Goal: Task Accomplishment & Management: Complete application form

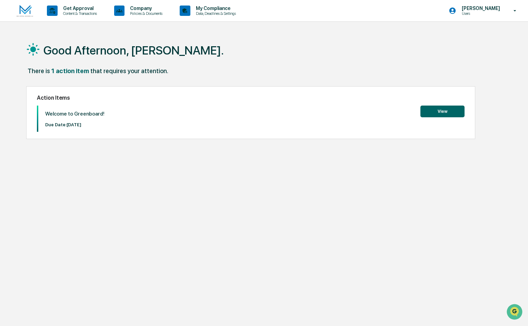
click at [434, 109] on button "View" at bounding box center [443, 112] width 44 height 12
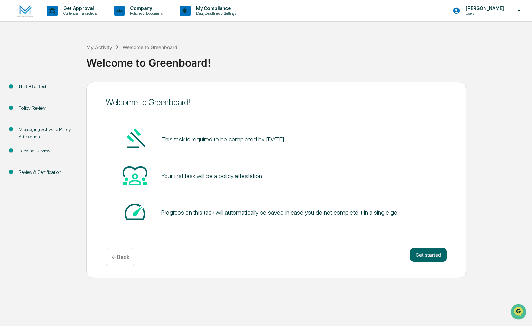
click at [523, 31] on div "Get Approval Content & Transactions Company Policies & Documents My Compliance …" at bounding box center [266, 163] width 532 height 326
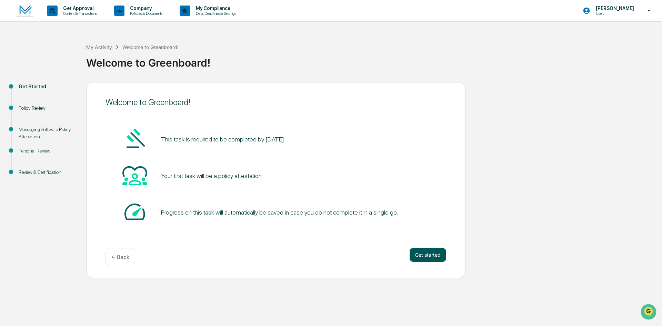
click at [433, 253] on button "Get started" at bounding box center [428, 255] width 37 height 14
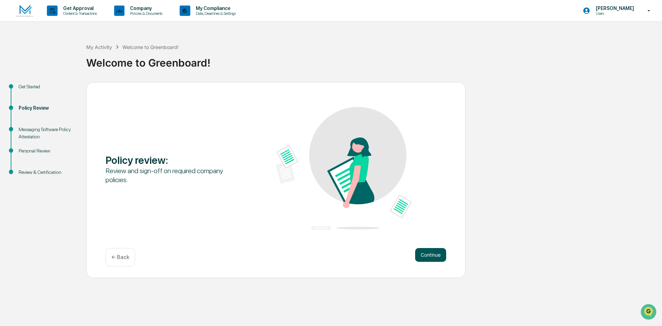
click at [430, 256] on button "Continue" at bounding box center [430, 255] width 31 height 14
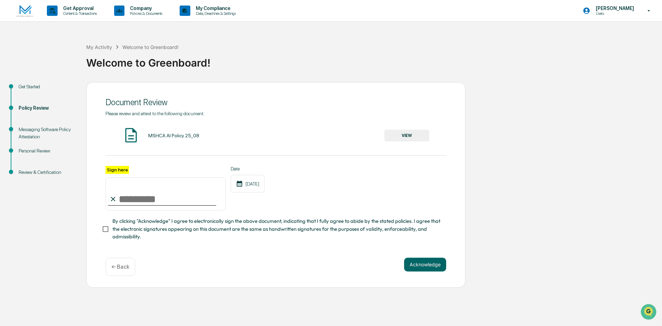
click at [132, 202] on input "Sign here" at bounding box center [166, 193] width 120 height 33
type input "**********"
click at [427, 267] on button "Acknowledge" at bounding box center [425, 265] width 42 height 14
click at [429, 272] on button "Acknowledge" at bounding box center [425, 273] width 42 height 14
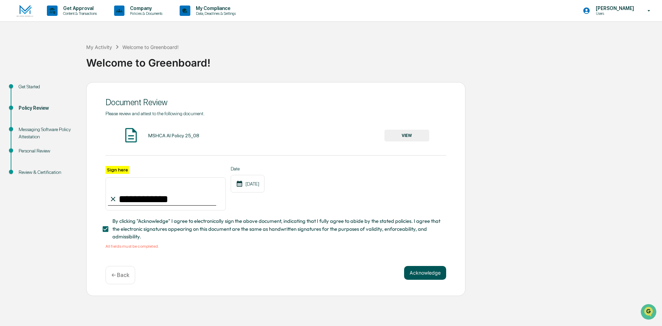
click at [424, 272] on button "Acknowledge" at bounding box center [425, 273] width 42 height 14
click at [169, 136] on div "MSHCA AI Policy 25_08" at bounding box center [173, 136] width 51 height 6
click at [410, 138] on button "VIEW" at bounding box center [407, 136] width 45 height 12
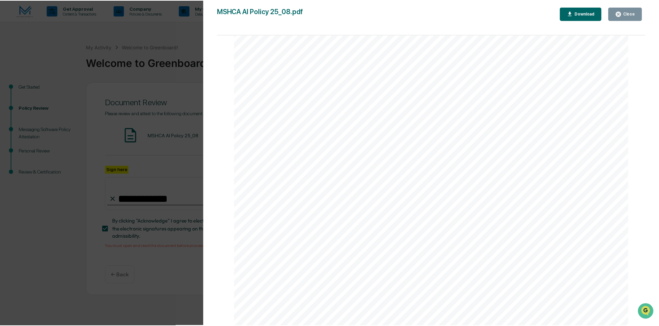
scroll to position [1307, 0]
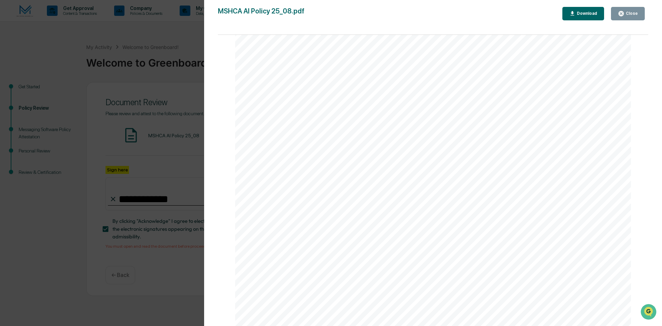
click at [174, 30] on div "Version History [DATE] 02:10 PM [PERSON_NAME] MSHCA AI Policy 25_08.pdf Close D…" at bounding box center [331, 163] width 662 height 326
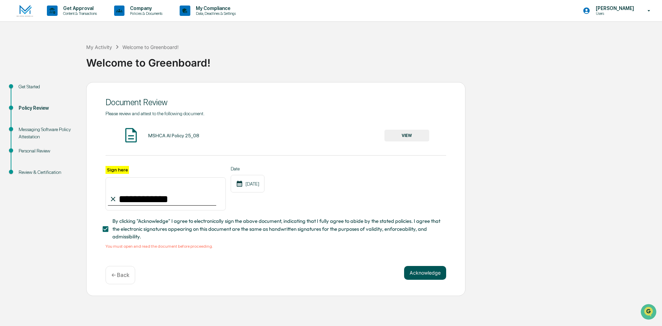
click at [429, 274] on button "Acknowledge" at bounding box center [425, 273] width 42 height 14
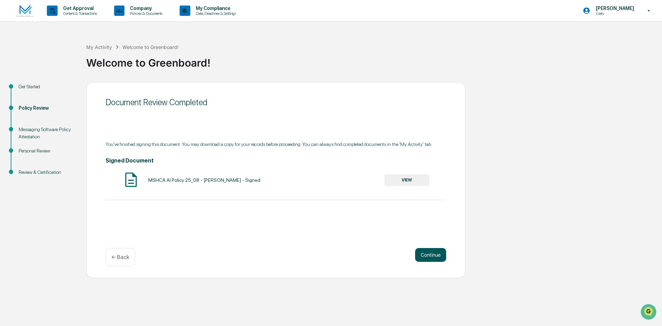
click at [433, 255] on button "Continue" at bounding box center [430, 255] width 31 height 14
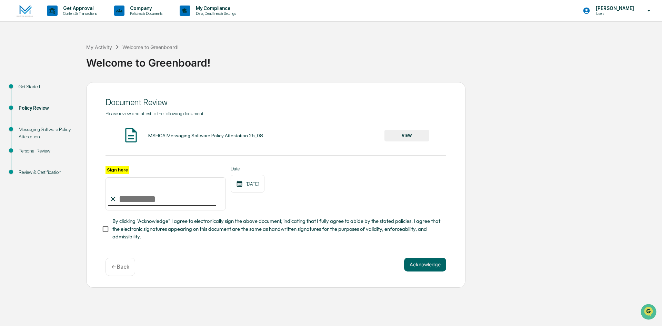
click at [149, 204] on input "Sign here" at bounding box center [166, 193] width 120 height 33
type input "**********"
click at [407, 134] on button "VIEW" at bounding box center [407, 136] width 45 height 12
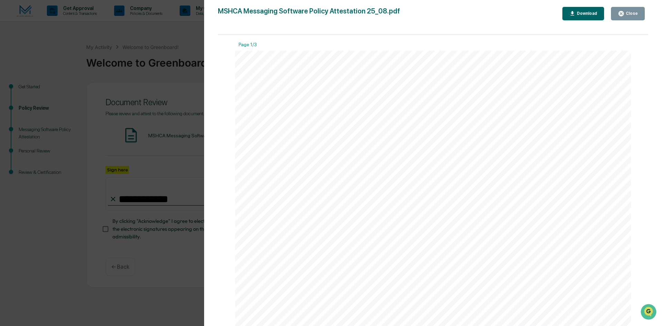
click at [172, 29] on div "Version History [DATE] 02:11 PM [PERSON_NAME] MSHCA Messaging Software Policy A…" at bounding box center [331, 163] width 662 height 326
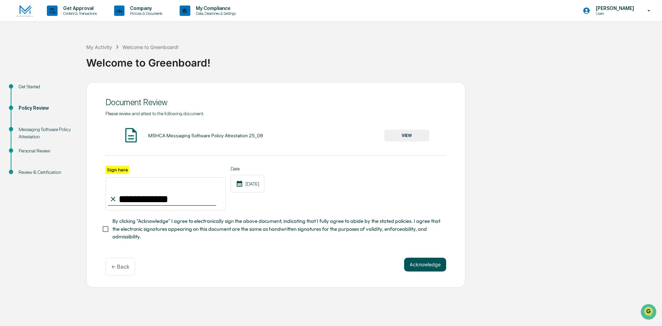
click at [415, 265] on button "Acknowledge" at bounding box center [425, 265] width 42 height 14
click at [428, 274] on button "Acknowledge" at bounding box center [425, 273] width 42 height 14
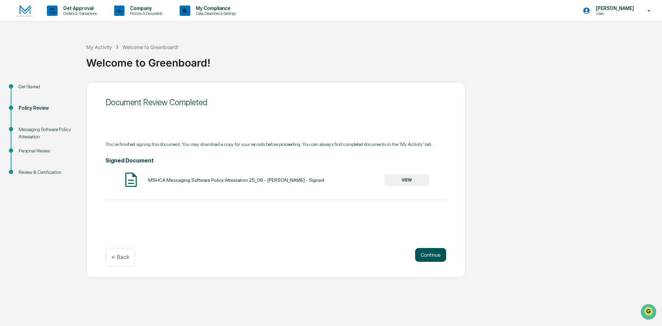
click at [429, 254] on button "Continue" at bounding box center [430, 255] width 31 height 14
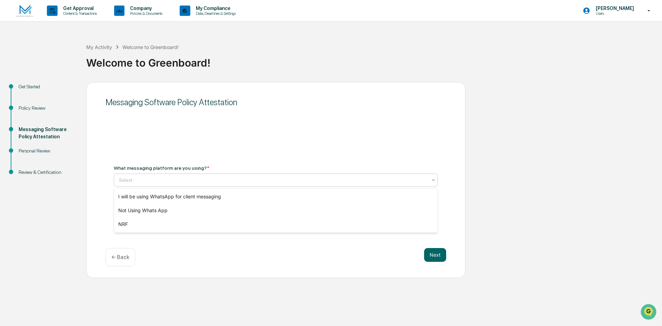
click at [165, 180] on div at bounding box center [273, 180] width 308 height 7
click at [136, 222] on div "NRF" at bounding box center [276, 224] width 324 height 14
click at [438, 254] on button "Next" at bounding box center [435, 255] width 22 height 14
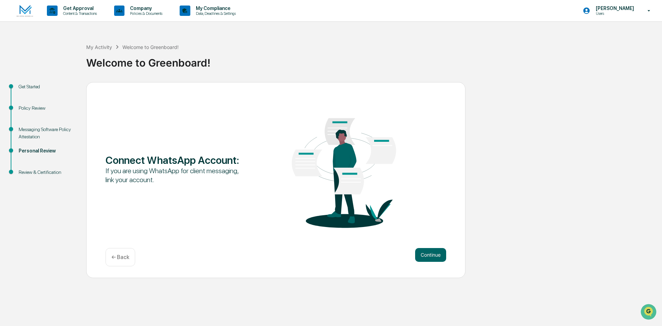
click at [438, 254] on button "Continue" at bounding box center [430, 255] width 31 height 14
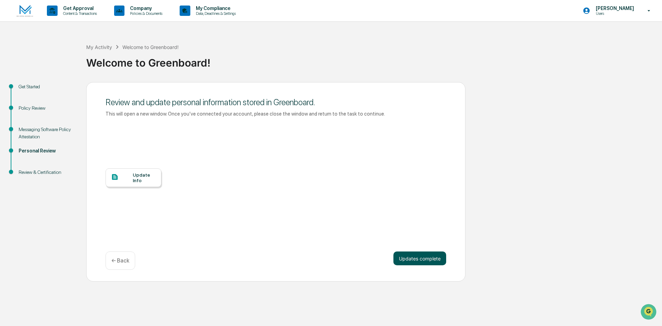
click at [425, 258] on button "Updates complete" at bounding box center [420, 259] width 53 height 14
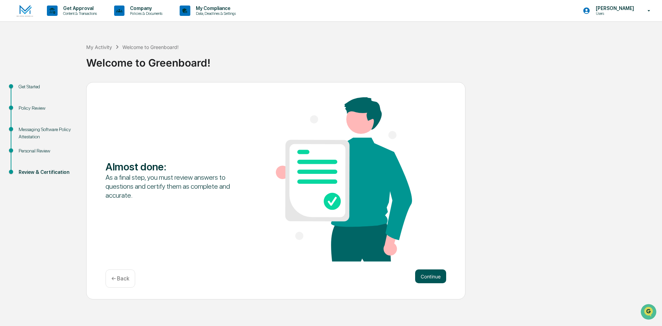
click at [436, 276] on button "Continue" at bounding box center [430, 276] width 31 height 14
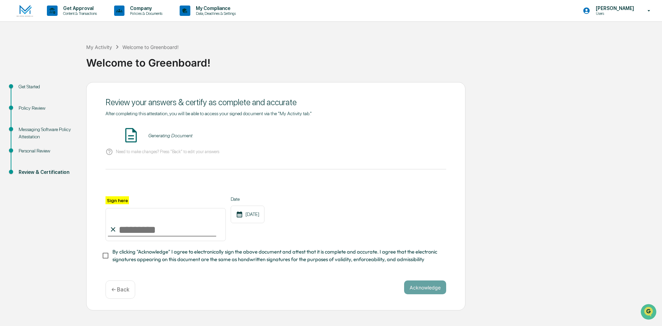
click at [142, 232] on input "Sign here" at bounding box center [166, 224] width 120 height 33
type input "**********"
click at [426, 291] on button "Acknowledge" at bounding box center [425, 288] width 42 height 14
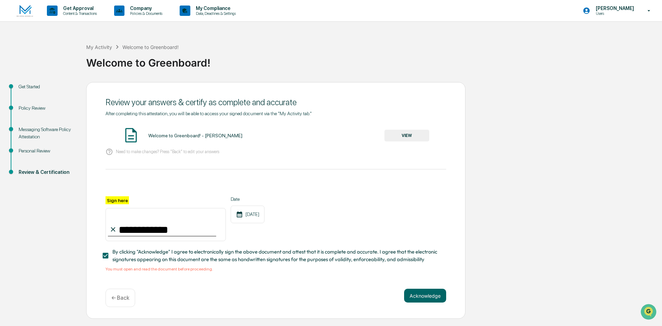
click at [402, 134] on button "VIEW" at bounding box center [407, 136] width 45 height 12
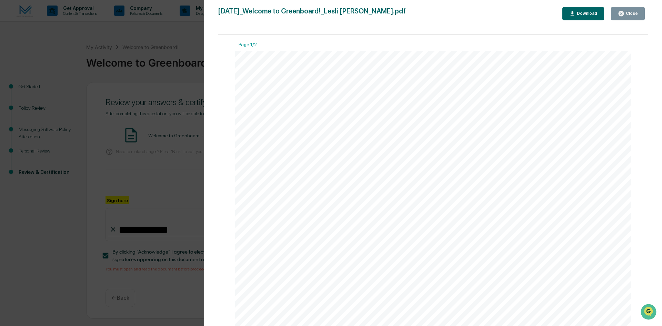
click at [164, 37] on div "Version History [DATE] 08:39 PM [PERSON_NAME] [DATE]_Welcome to Greenboard!_Les…" at bounding box center [331, 163] width 662 height 326
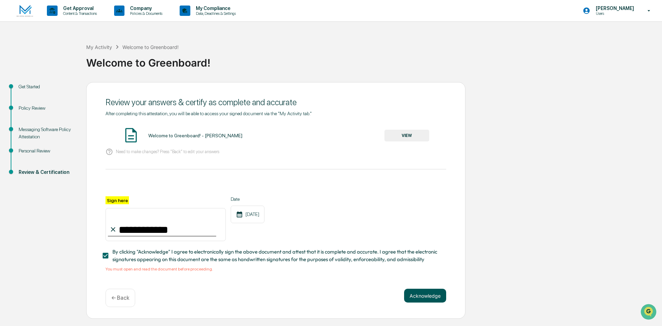
click at [420, 297] on button "Acknowledge" at bounding box center [425, 296] width 42 height 14
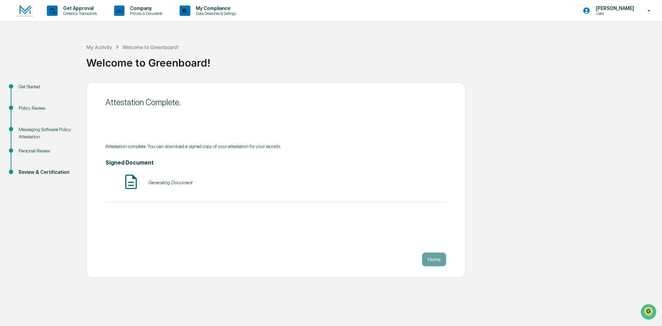
click at [438, 259] on button "Home" at bounding box center [434, 260] width 24 height 14
